Goal: Find specific page/section: Find specific page/section

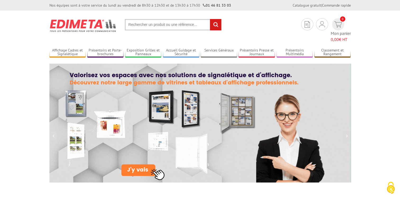
click at [172, 26] on input "text" at bounding box center [173, 24] width 97 height 11
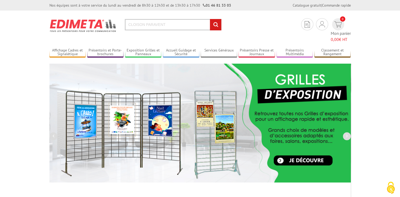
type input "CLOISON PARAVENT"
click at [216, 26] on input "rechercher" at bounding box center [215, 24] width 11 height 11
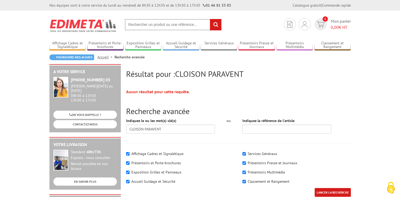
click at [160, 26] on input "text" at bounding box center [173, 24] width 97 height 11
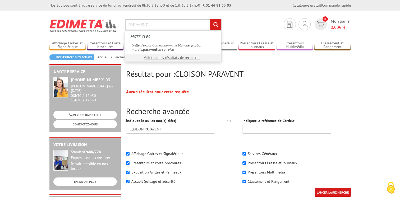
type input "PARAVENT"
click at [214, 25] on input "rechercher" at bounding box center [215, 24] width 11 height 11
